Goal: Register for event/course

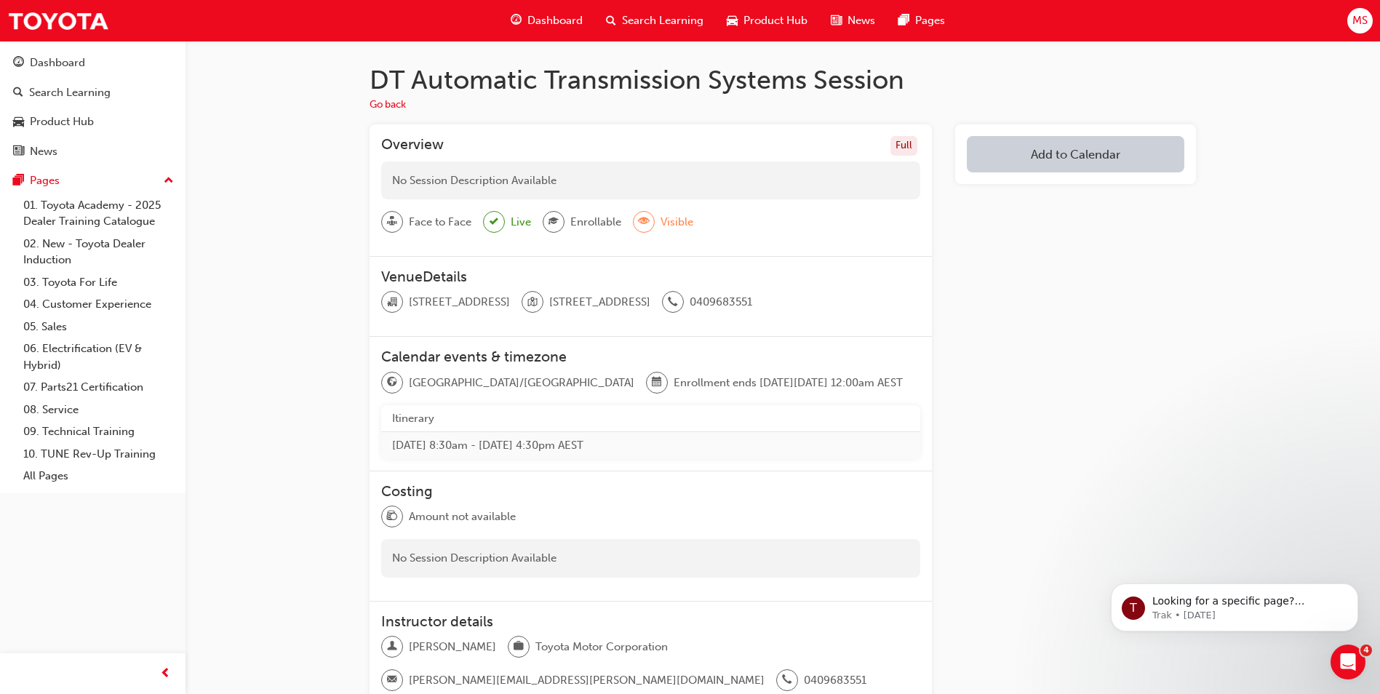
click at [1045, 152] on button "Add to Calendar" at bounding box center [1076, 154] width 218 height 36
click at [1048, 207] on div "[DOMAIN_NAME]" at bounding box center [1076, 202] width 88 height 17
click at [1153, 154] on button "button" at bounding box center [1167, 156] width 34 height 40
click at [1089, 156] on button "[DOMAIN_NAME]" at bounding box center [1056, 156] width 178 height 40
click at [1078, 224] on div "Office 365" at bounding box center [1058, 232] width 52 height 17
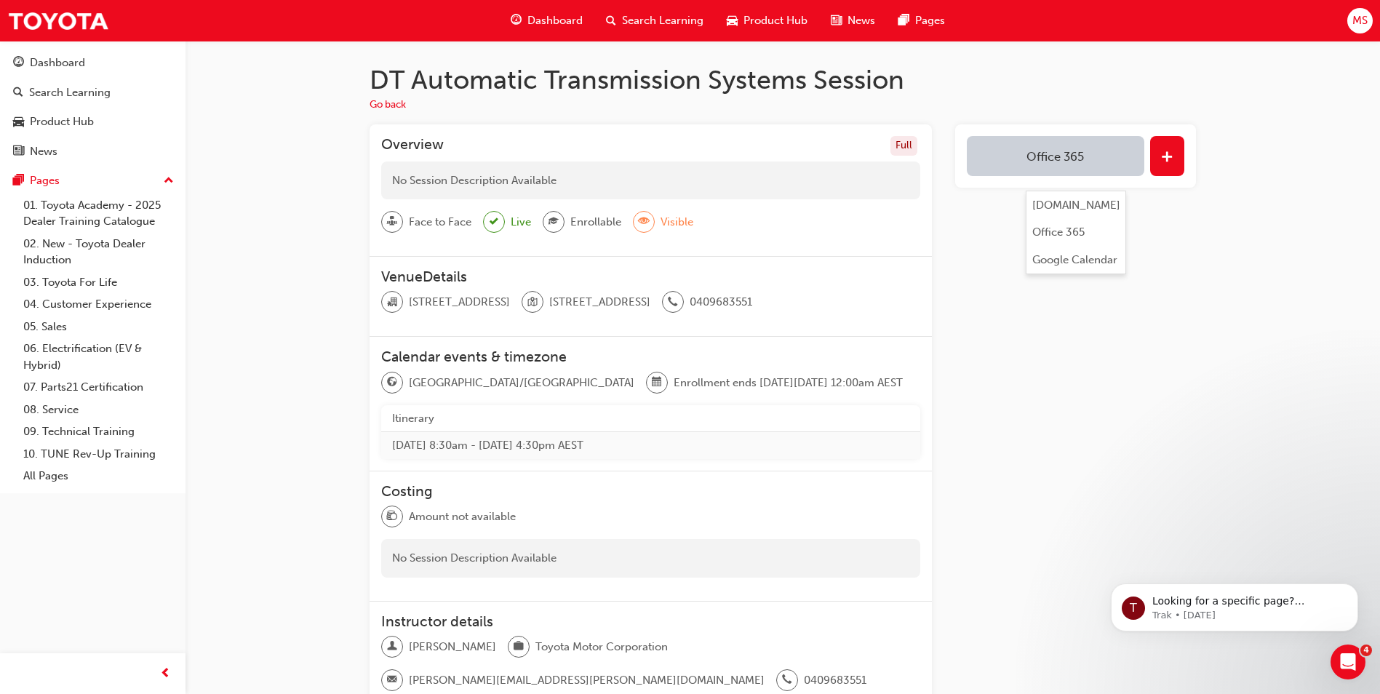
click at [1085, 162] on button "Office 365" at bounding box center [1056, 156] width 178 height 40
click at [1165, 151] on span "plus-icon" at bounding box center [1167, 158] width 12 height 15
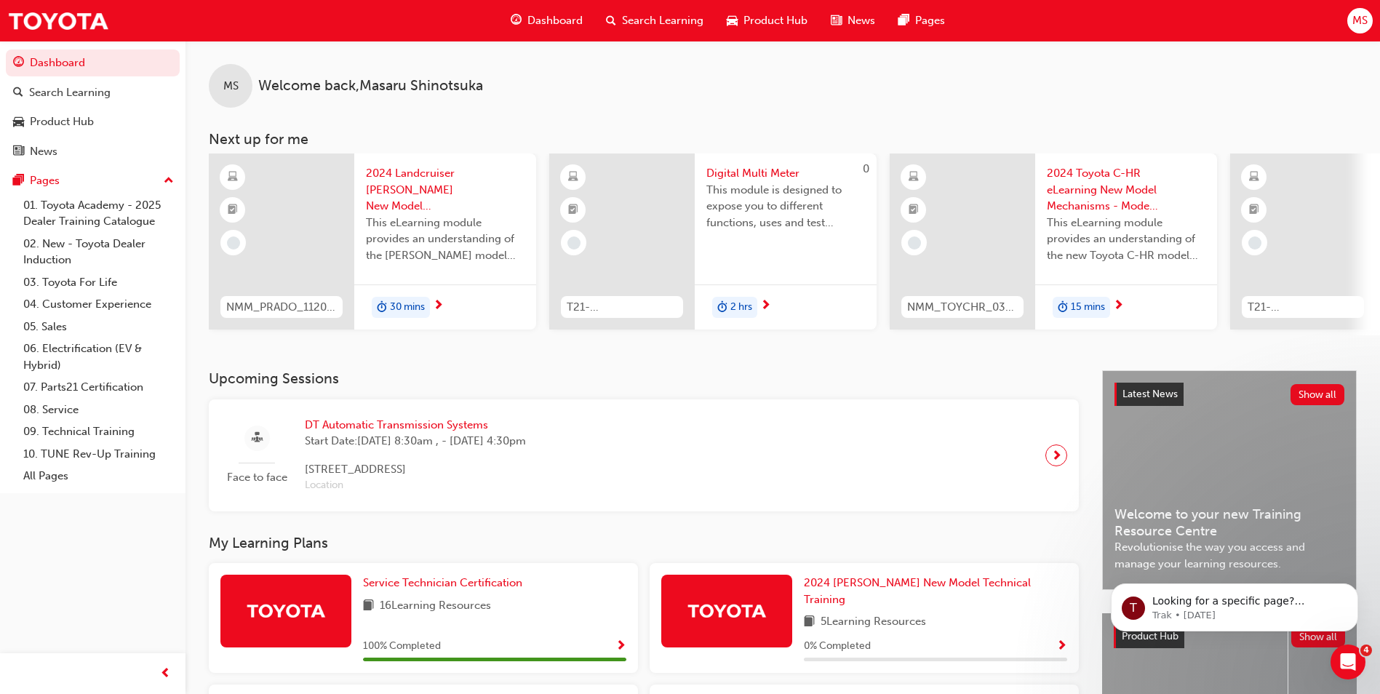
click at [559, 16] on span "Dashboard" at bounding box center [554, 20] width 55 height 17
click at [773, 15] on span "Product Hub" at bounding box center [776, 20] width 64 height 17
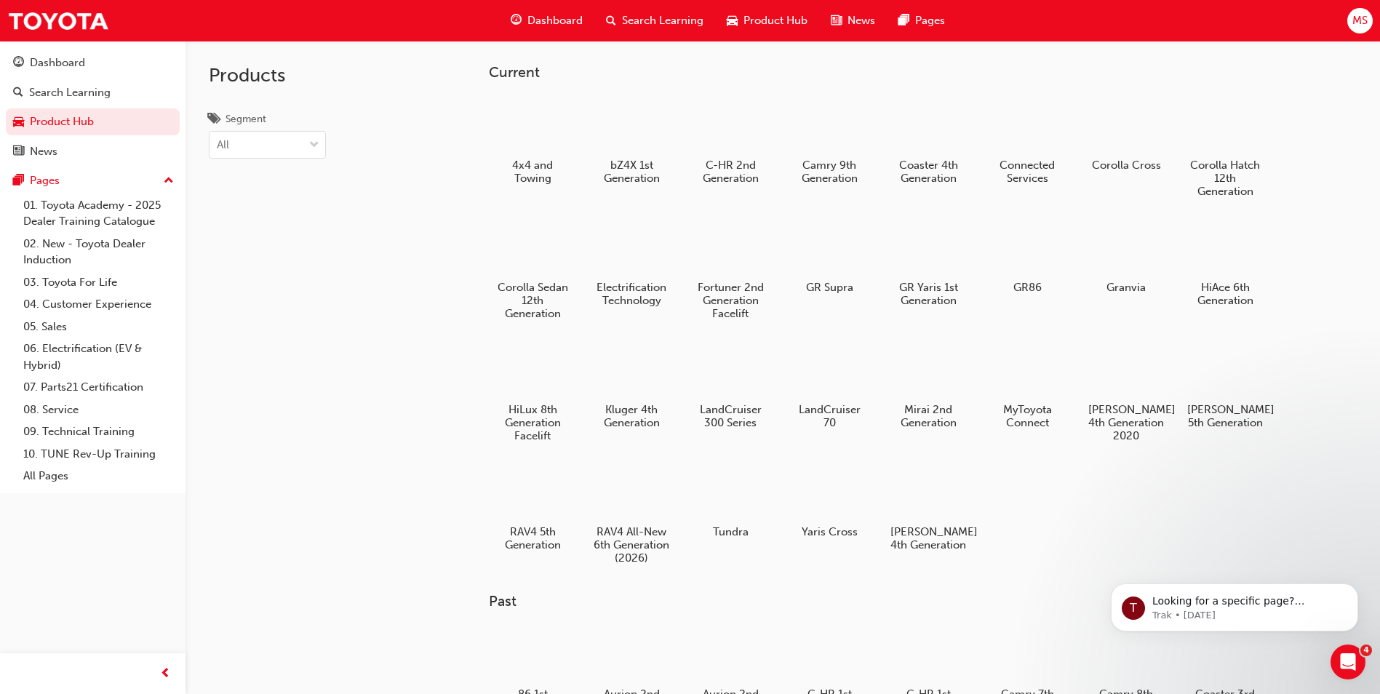
click at [702, 23] on span "Search Learning" at bounding box center [662, 20] width 81 height 17
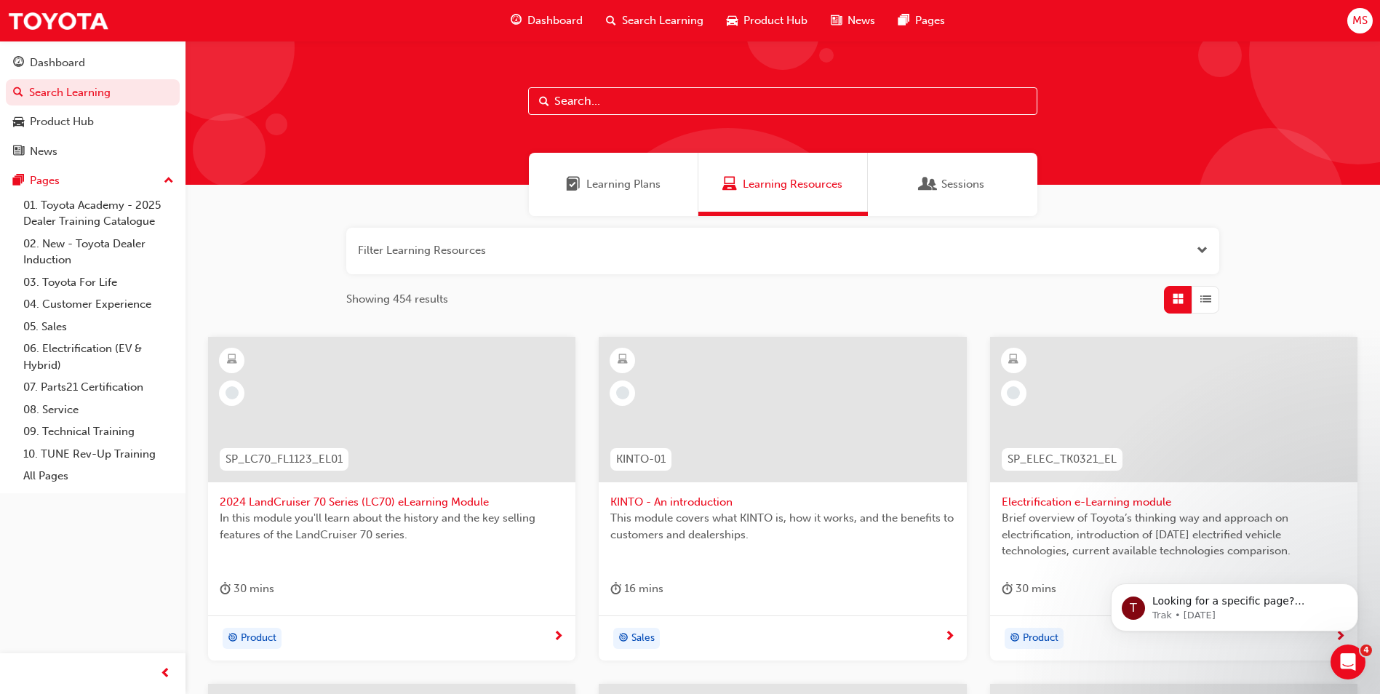
click at [565, 18] on span "Dashboard" at bounding box center [554, 20] width 55 height 17
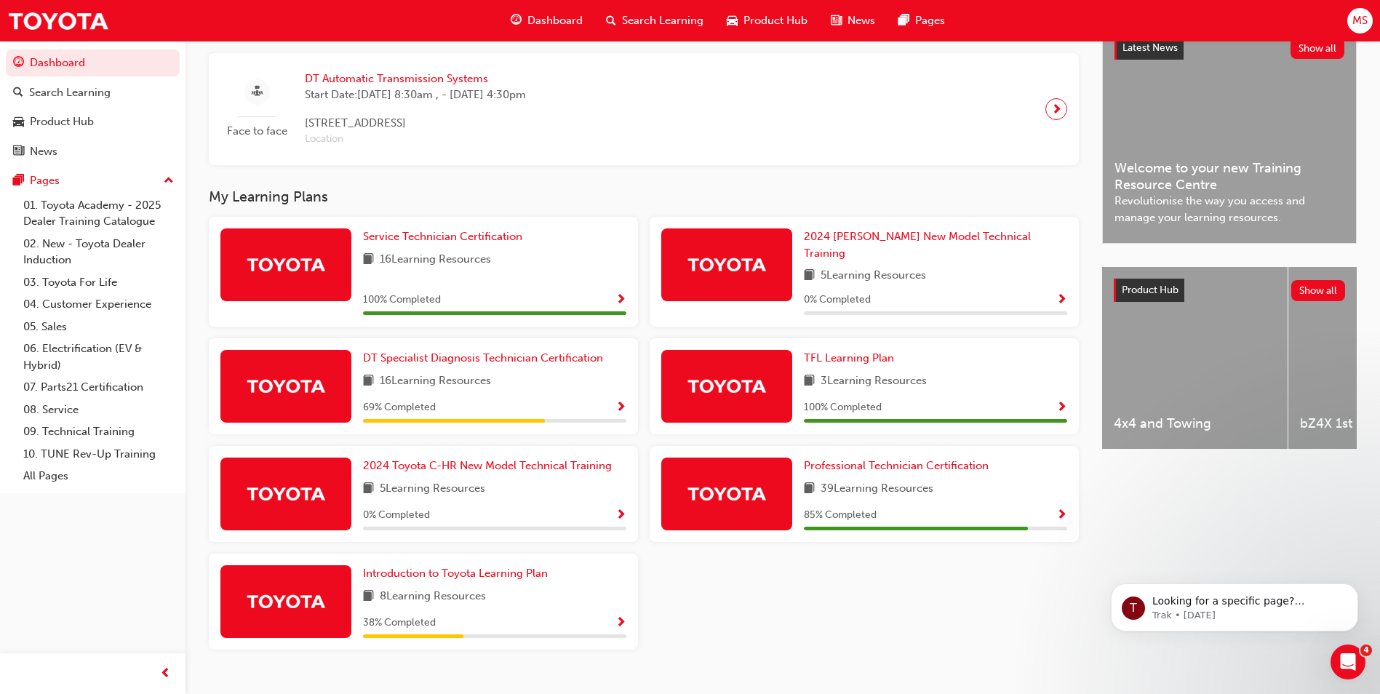
scroll to position [364, 0]
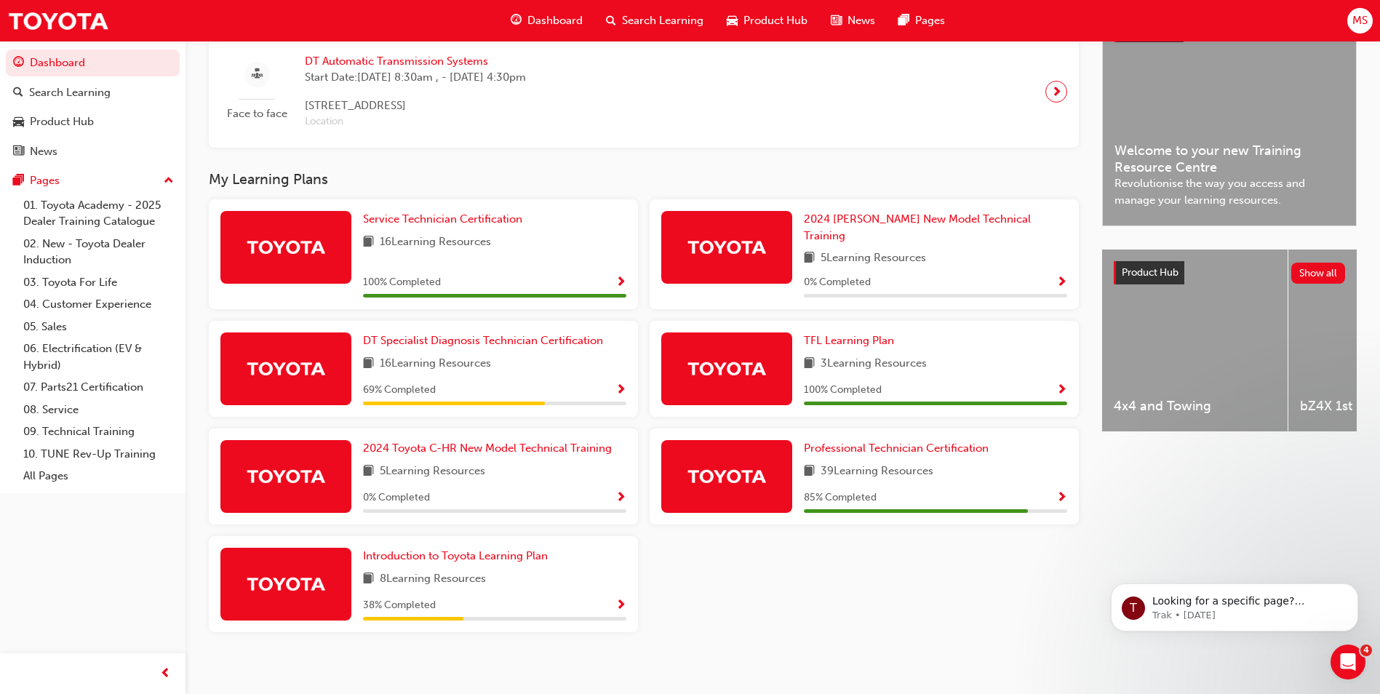
click at [349, 364] on div at bounding box center [285, 368] width 131 height 73
click at [607, 381] on div "69 % Completed" at bounding box center [494, 390] width 263 height 18
click at [622, 384] on span "Show Progress" at bounding box center [620, 390] width 11 height 13
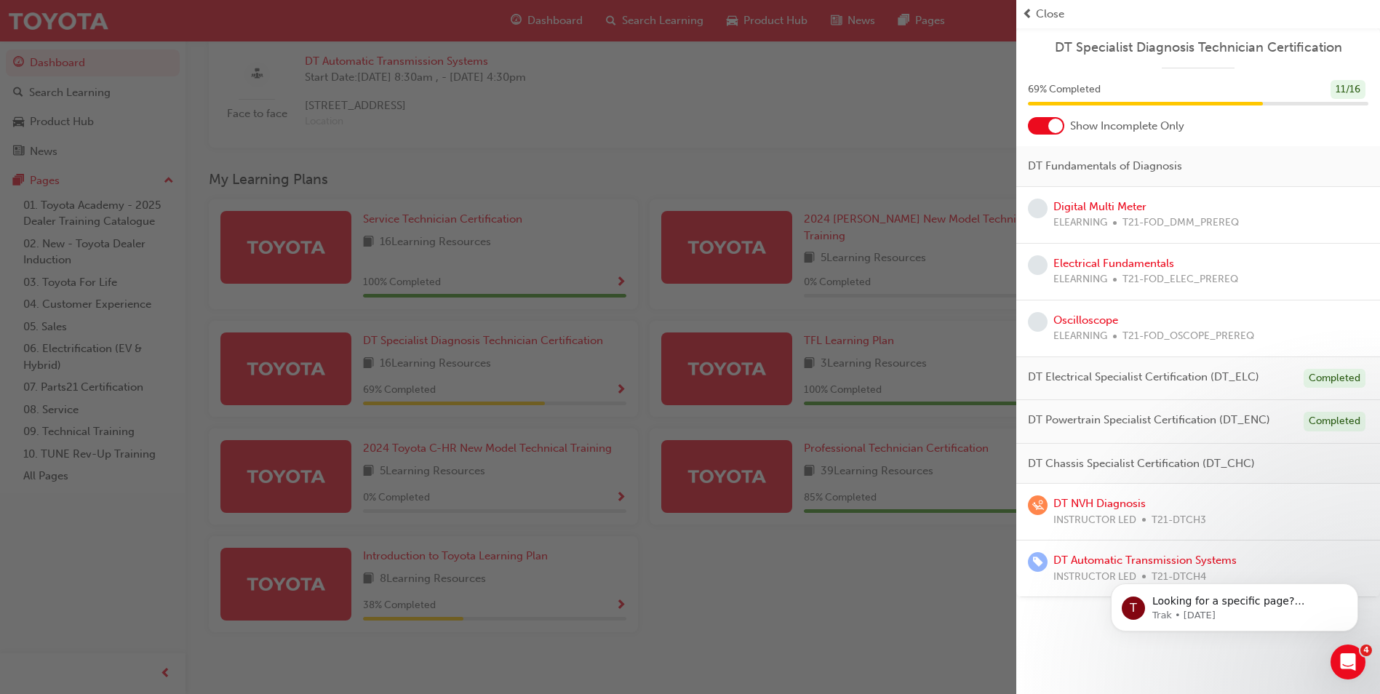
click at [1096, 511] on div "DT NVH Diagnosis INSTRUCTOR LED T21-DTCH3" at bounding box center [1129, 511] width 153 height 33
click at [729, 134] on div "button" at bounding box center [508, 347] width 1016 height 694
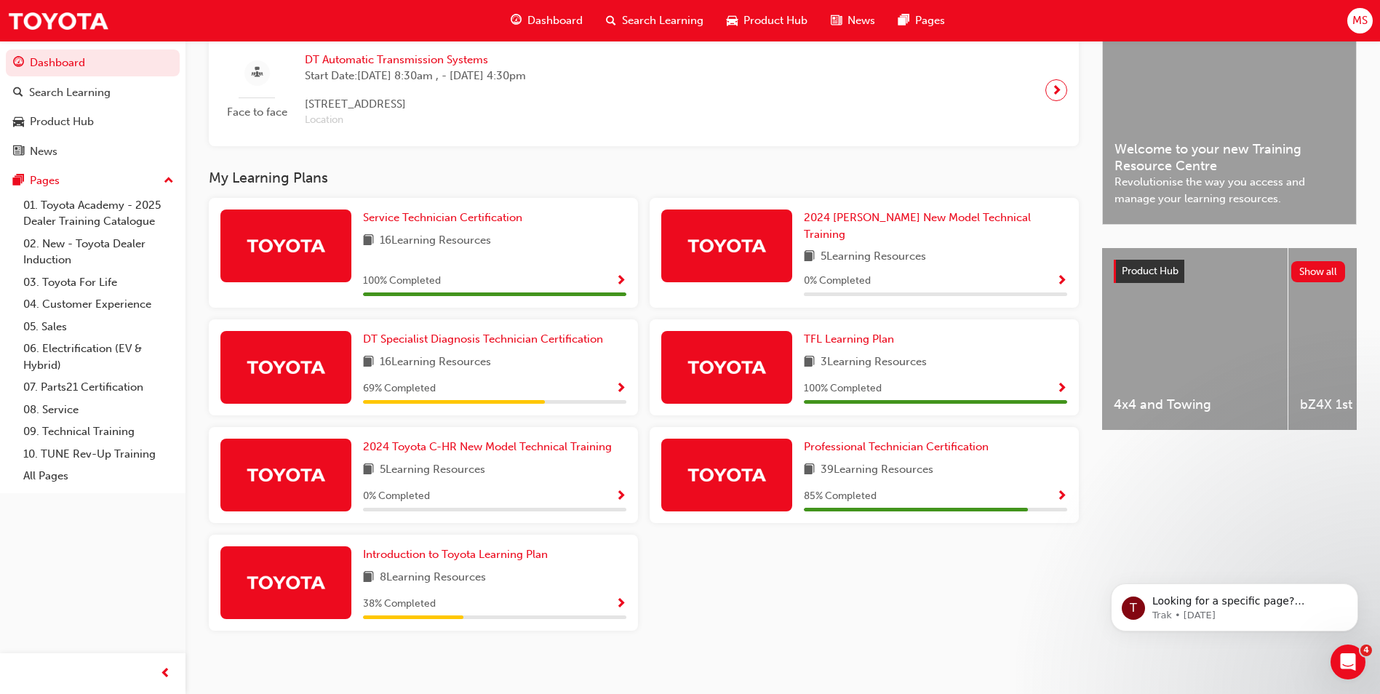
click at [714, 124] on div "Face to face DT Automatic Transmission Systems Start Date: Thu 16 Oct 2025, 8:3…" at bounding box center [643, 90] width 847 height 89
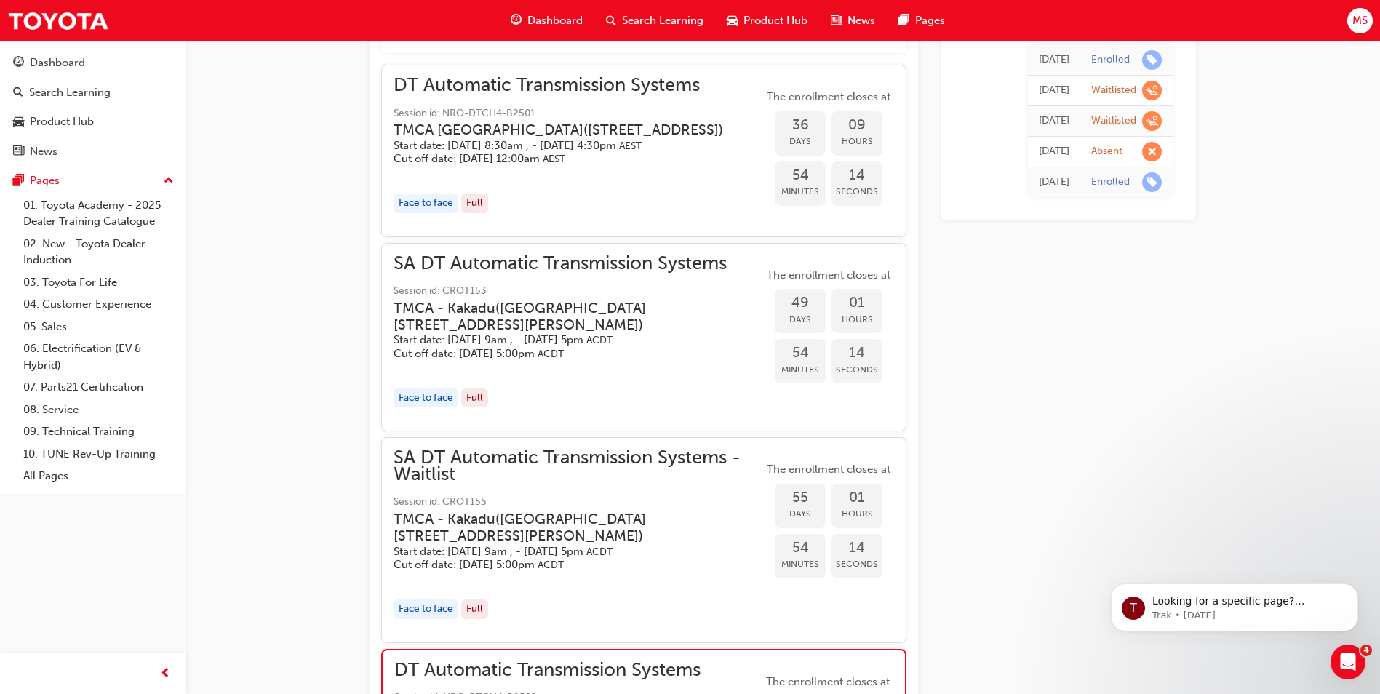
scroll to position [939, 0]
click at [1122, 341] on div "Today Enrolled Fri 11 Jul 2025 Waitlisted Thu 10 Jul 2025 Waitlisted Fri 26 May…" at bounding box center [1068, 471] width 255 height 2558
